Goal: Task Accomplishment & Management: Use online tool/utility

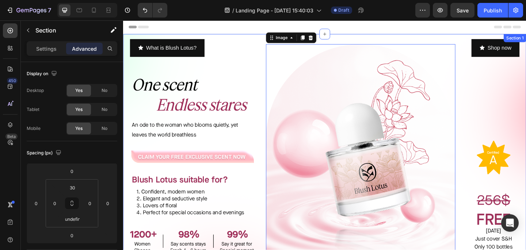
click at [240, 74] on div "What is Blush Lotus? Button ⁠⁠⁠⁠⁠⁠⁠ One scent Endless stares Heading An ode to …" at bounding box center [194, 172] width 142 height 253
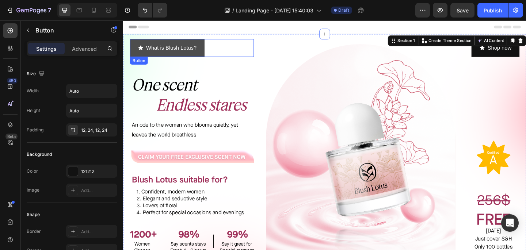
click at [210, 52] on button "What is Blush Lotus?" at bounding box center [170, 50] width 81 height 19
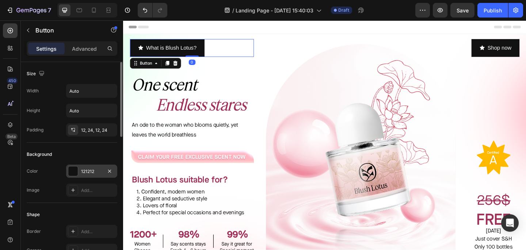
click at [75, 169] on div at bounding box center [72, 170] width 9 height 9
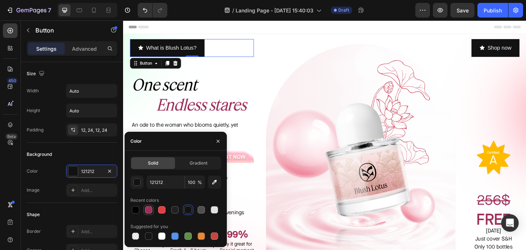
click at [148, 213] on div at bounding box center [148, 209] width 7 height 7
type input "9F305A"
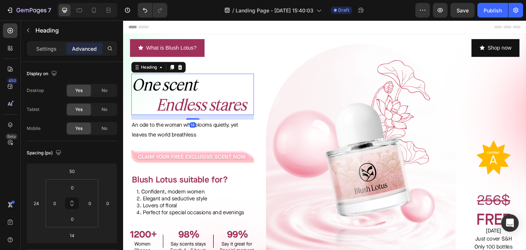
click at [243, 113] on icon "Endless stares" at bounding box center [208, 111] width 98 height 20
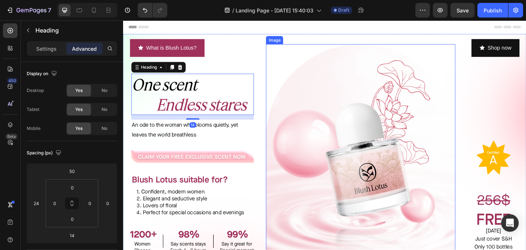
click at [295, 83] on img at bounding box center [381, 172] width 206 height 253
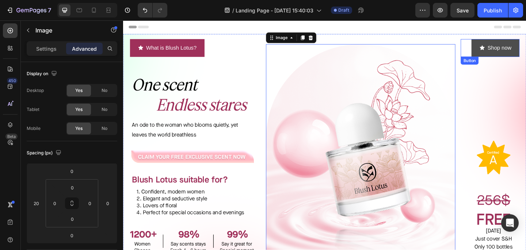
click at [515, 49] on icon "<p>Shop now</p>" at bounding box center [513, 50] width 6 height 6
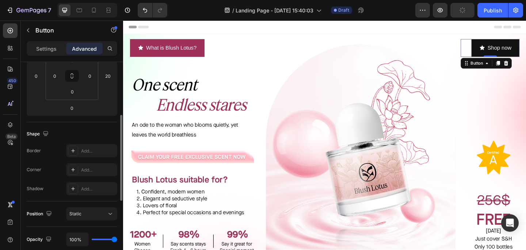
scroll to position [128, 0]
click at [51, 45] on p "Settings" at bounding box center [46, 49] width 20 height 8
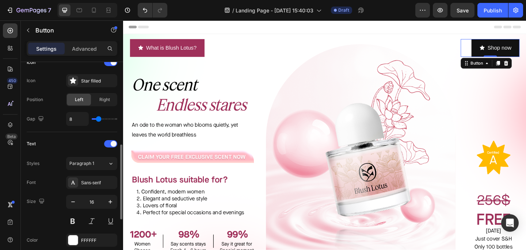
scroll to position [232, 0]
click at [73, 239] on div at bounding box center [72, 239] width 9 height 9
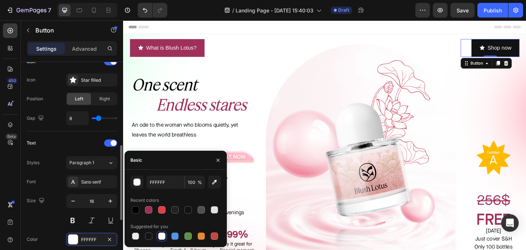
click at [77, 135] on div "Text Styles Paragraph 1 Font Sans-serif Size 16 Color FFFFFF Show more" at bounding box center [72, 201] width 91 height 140
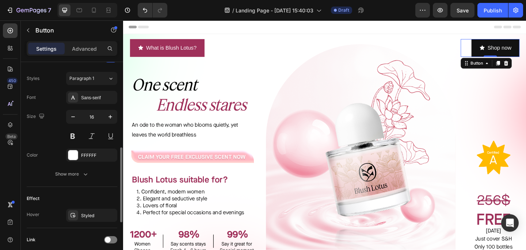
scroll to position [317, 0]
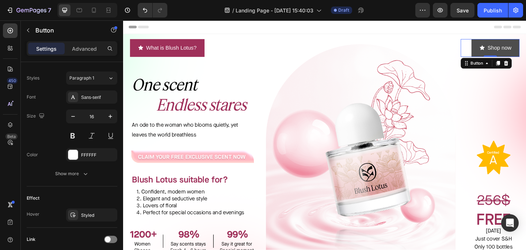
click at [525, 54] on button "Shop now" at bounding box center [528, 50] width 52 height 19
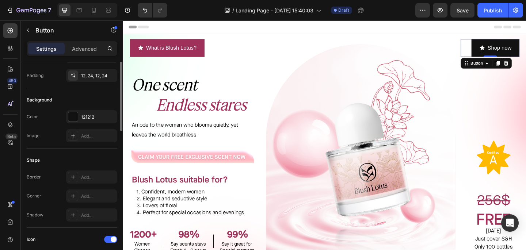
scroll to position [0, 0]
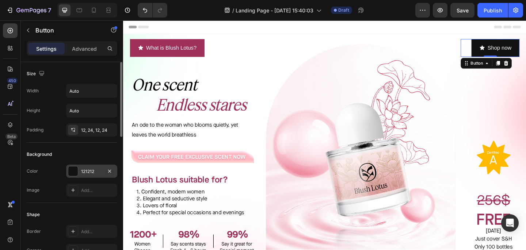
click at [70, 170] on div at bounding box center [72, 170] width 9 height 9
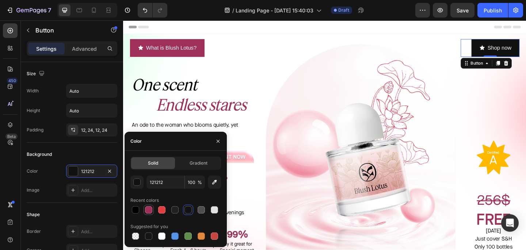
click at [149, 213] on div at bounding box center [148, 209] width 7 height 7
type input "9F305A"
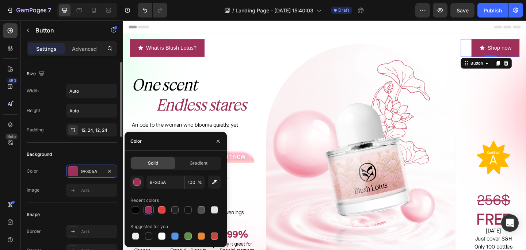
click at [106, 154] on div "Background" at bounding box center [72, 155] width 91 height 12
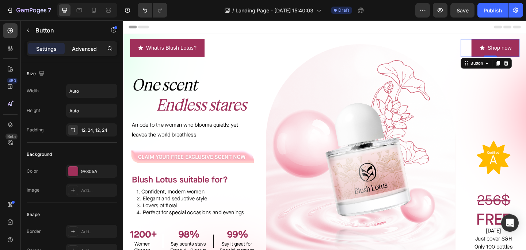
click at [78, 45] on p "Advanced" at bounding box center [84, 49] width 25 height 8
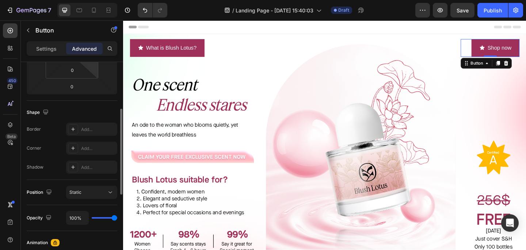
scroll to position [152, 0]
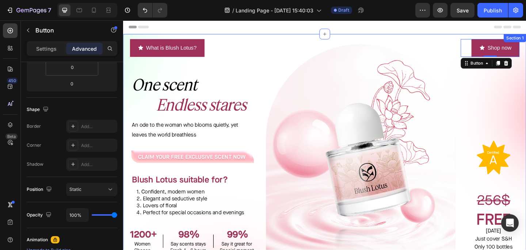
click at [221, 77] on div "What is Blush Lotus? Button ⁠⁠⁠⁠⁠⁠⁠ One scent Endless stares Heading An ode to …" at bounding box center [194, 172] width 142 height 253
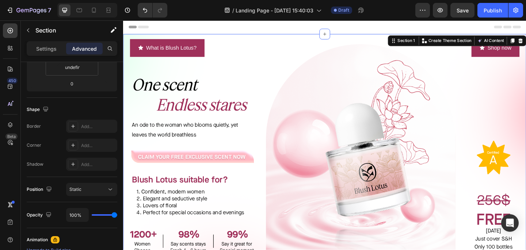
scroll to position [0, 0]
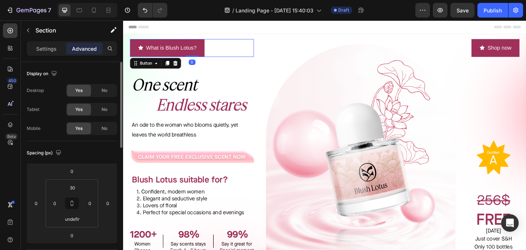
click at [214, 48] on div "What is Blush Lotus? Button 0" at bounding box center [197, 50] width 135 height 19
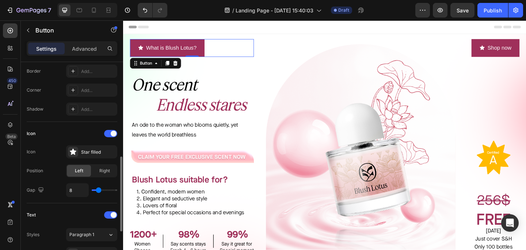
scroll to position [188, 0]
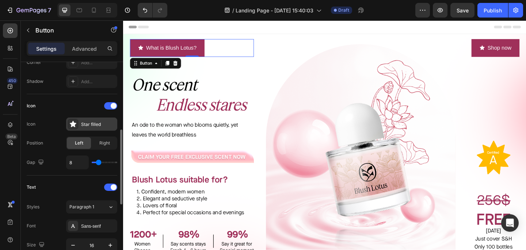
click at [75, 122] on icon at bounding box center [72, 123] width 7 height 7
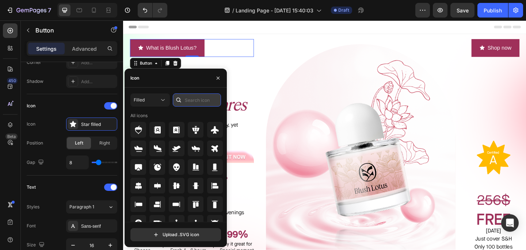
click at [193, 96] on input "text" at bounding box center [197, 99] width 48 height 13
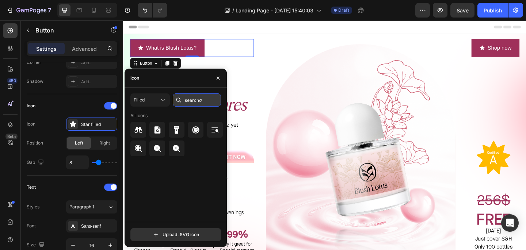
type input "search"
click at [142, 144] on icon at bounding box center [138, 148] width 9 height 9
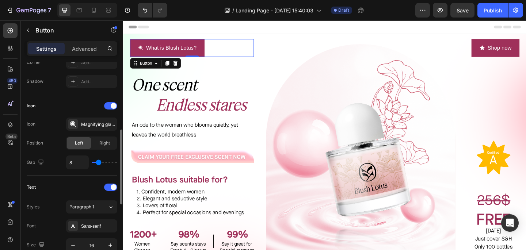
type input "10"
type input "11"
type input "12"
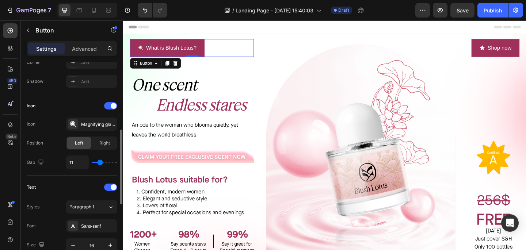
type input "12"
type input "13"
type input "14"
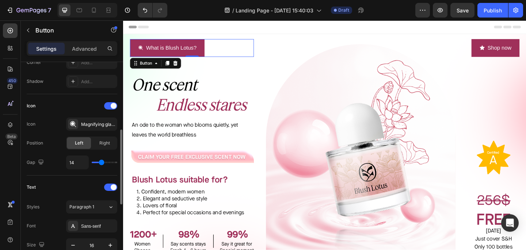
type input "15"
type input "16"
type input "17"
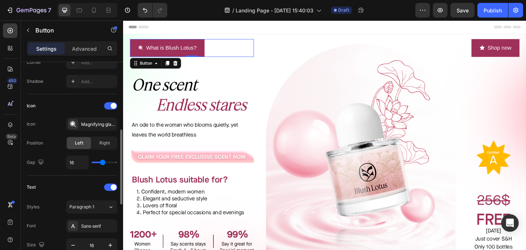
type input "17"
type input "16"
type input "15"
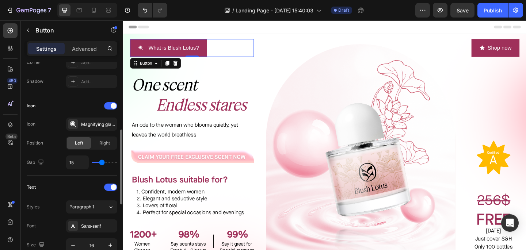
type input "14"
type input "13"
type input "12"
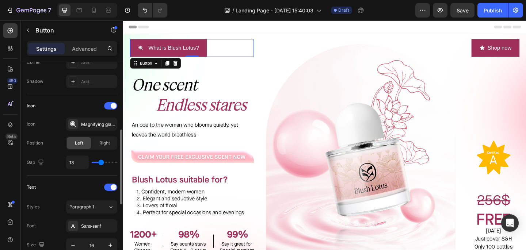
type input "12"
type input "11"
type input "10"
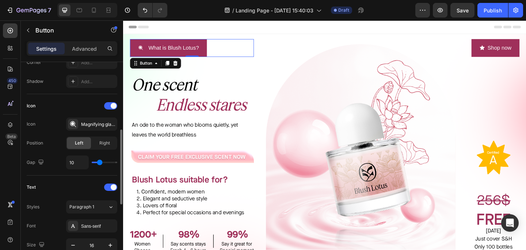
type input "9"
type input "8"
type input "7"
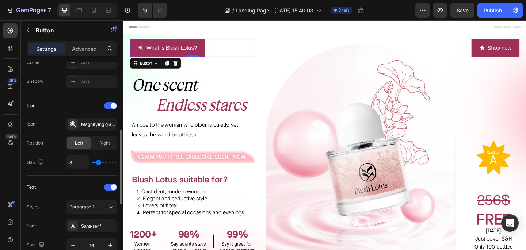
type input "7"
type input "6"
type input "5"
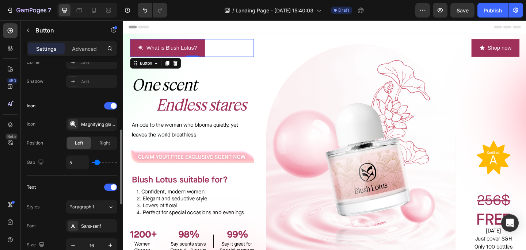
type input "4"
type input "3"
type input "2"
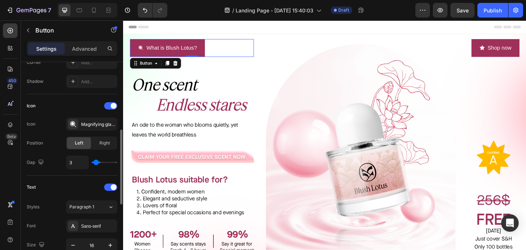
type input "2"
type input "1"
type input "0"
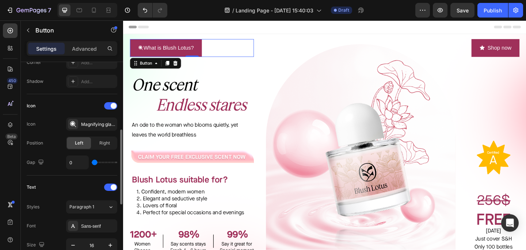
type input "1"
type input "2"
type input "3"
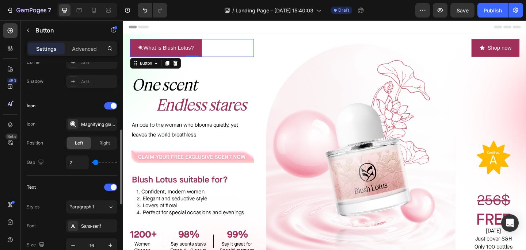
type input "3"
type input "4"
type input "5"
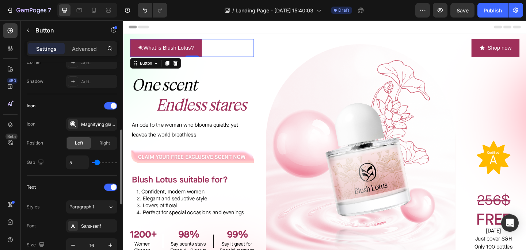
type input "6"
type input "7"
type input "8"
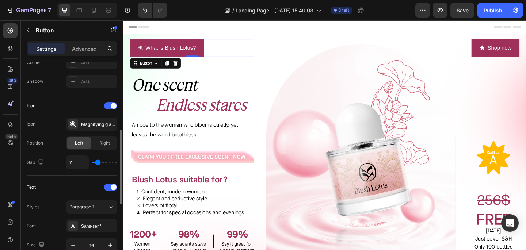
type input "8"
type input "9"
type input "10"
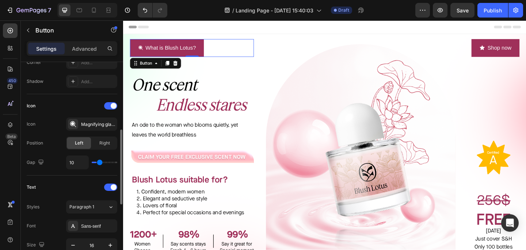
type input "11"
click at [100, 162] on input "range" at bounding box center [105, 162] width 26 height 1
